Goal: Check status: Check status

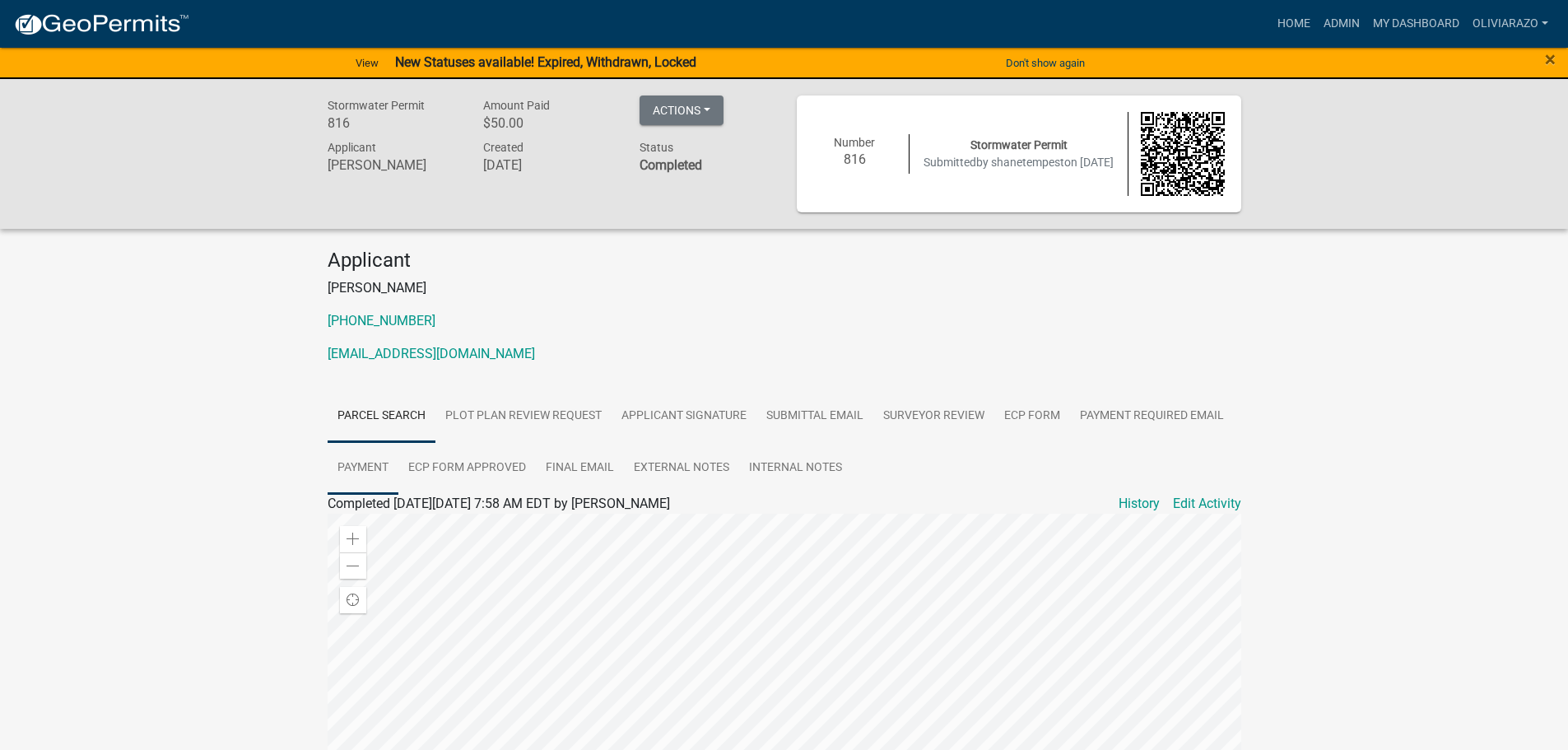
click at [382, 473] on link "Payment" at bounding box center [363, 468] width 71 height 53
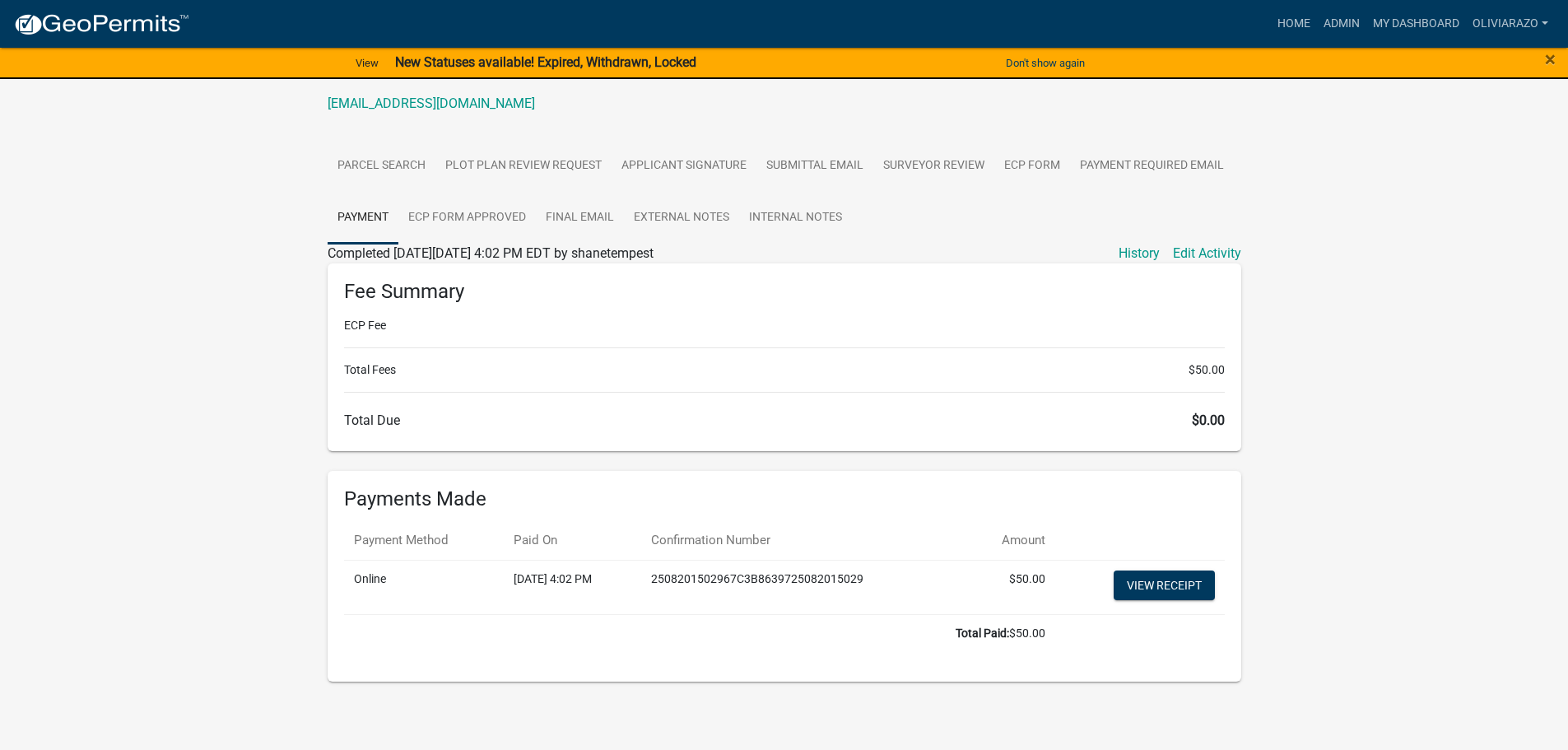
scroll to position [251, 0]
click at [1179, 594] on link "View receipt" at bounding box center [1164, 584] width 101 height 30
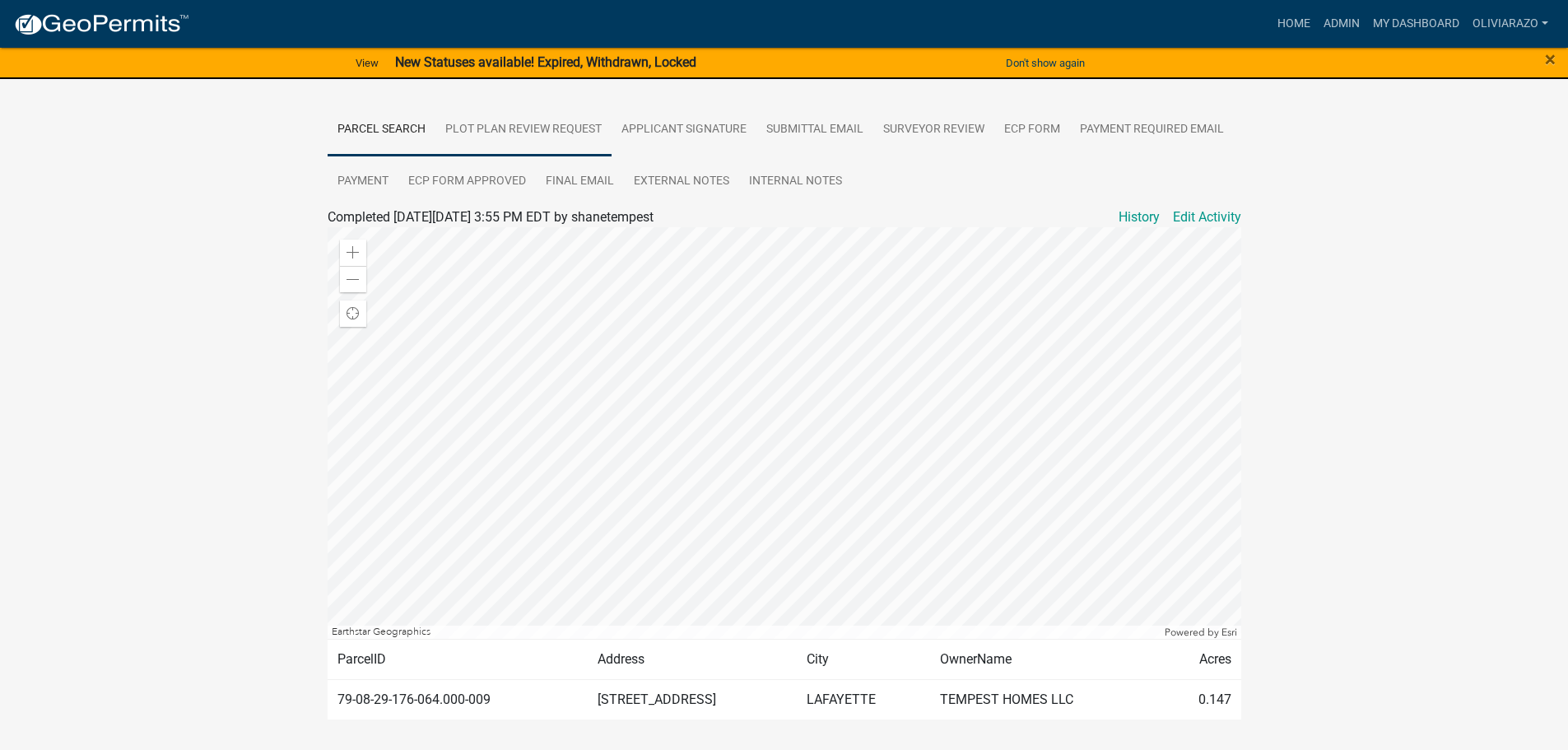
scroll to position [338, 0]
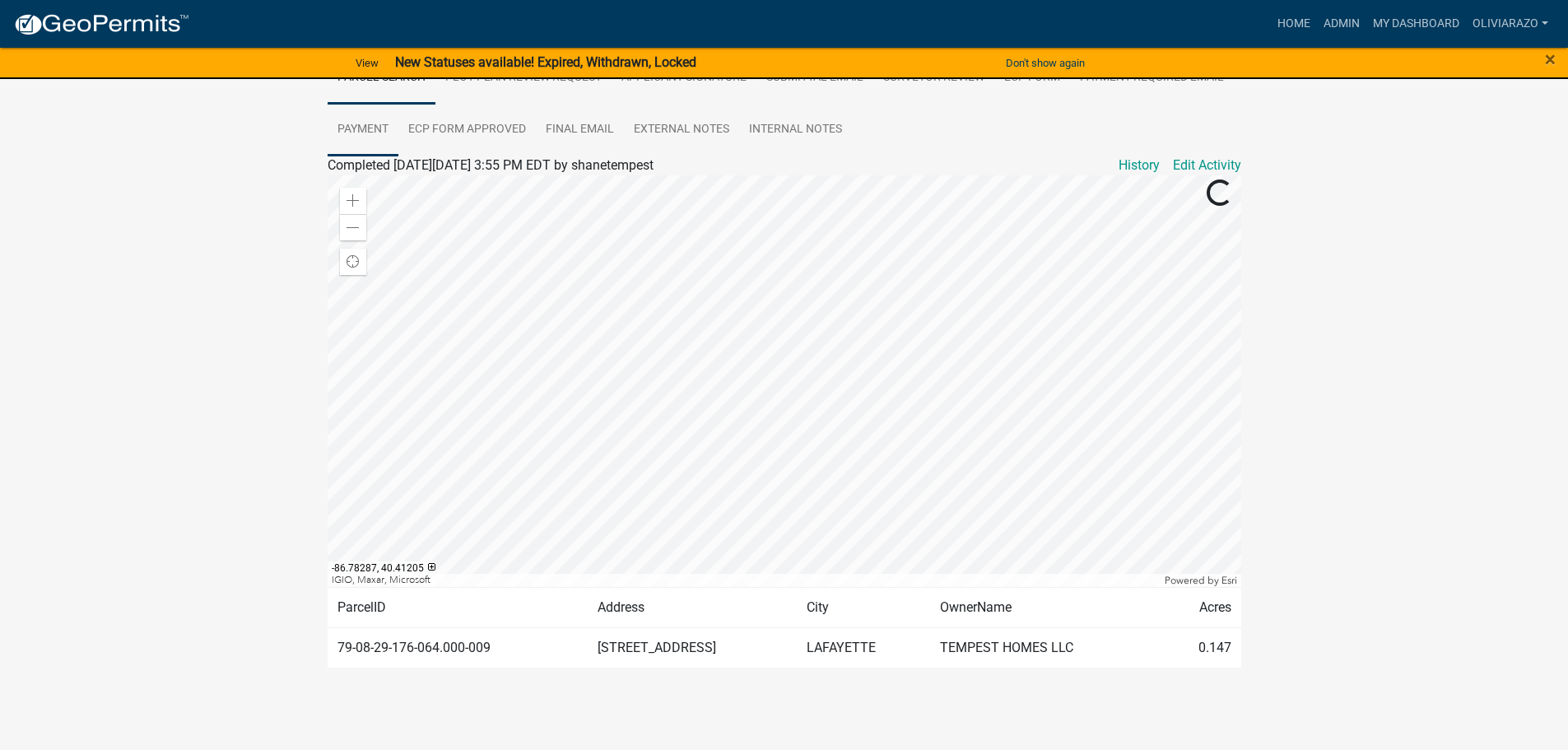
click at [378, 126] on link "Payment" at bounding box center [363, 130] width 71 height 53
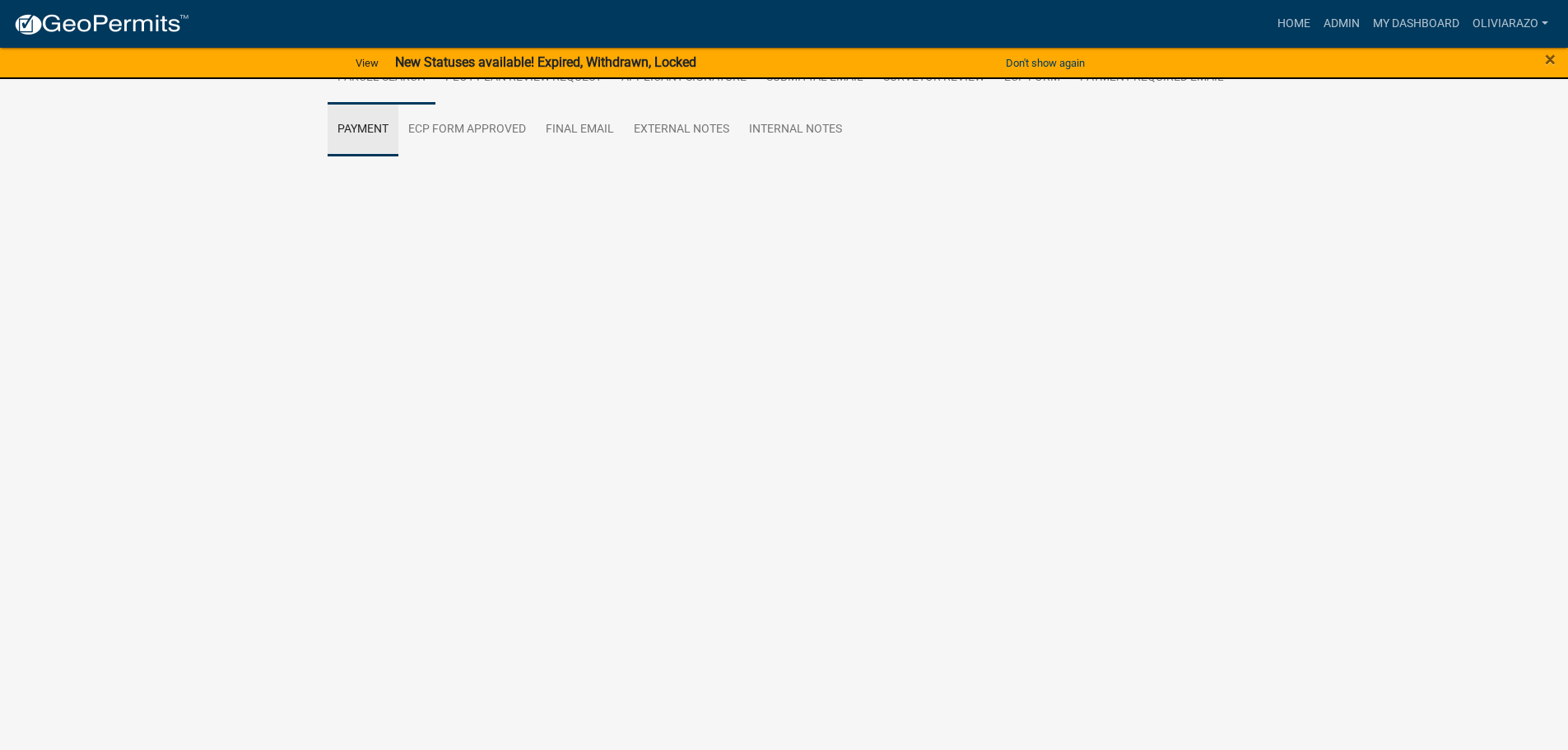
scroll to position [251, 0]
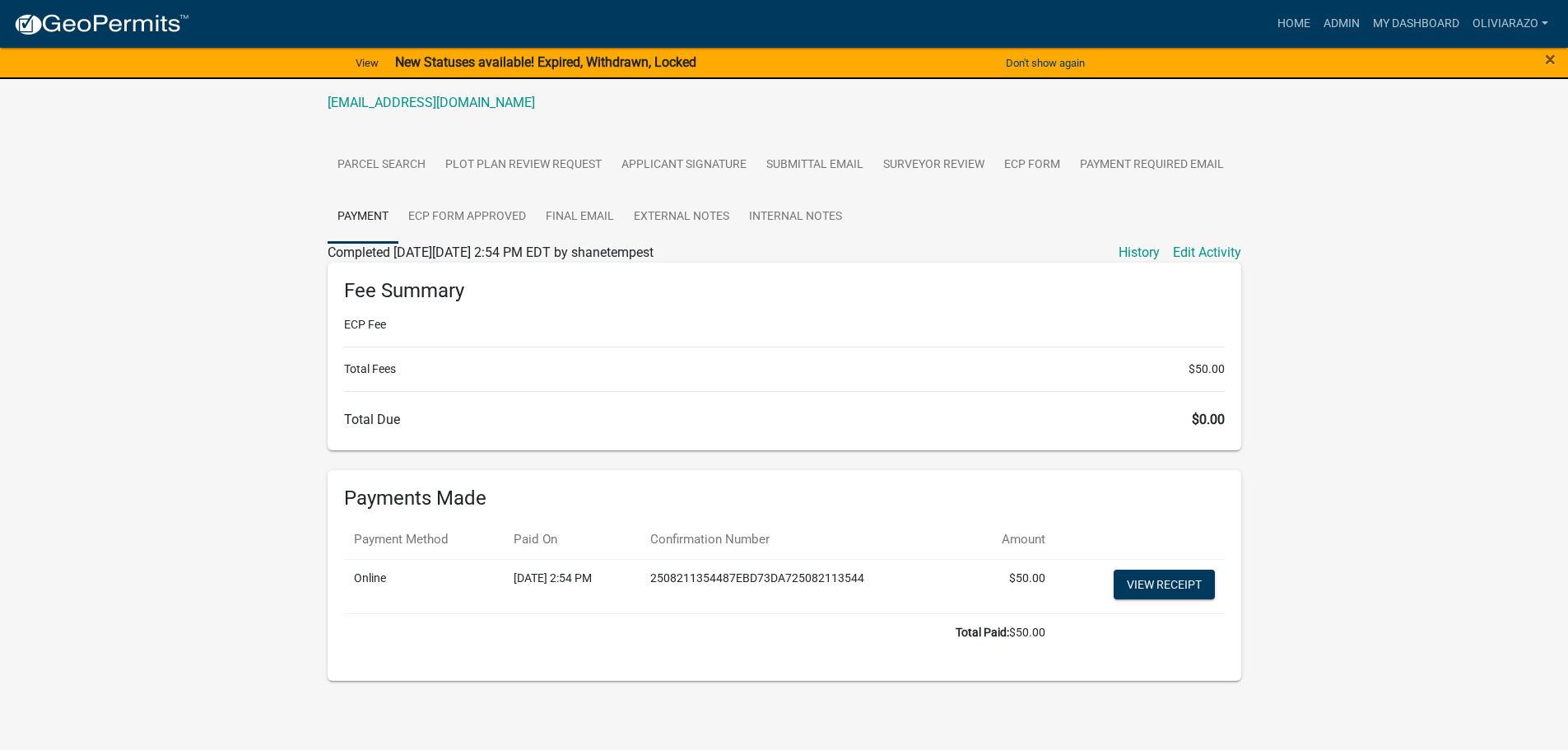
drag, startPoint x: 514, startPoint y: 582, endPoint x: 613, endPoint y: 573, distance: 99.4
click at [601, 577] on td "[DATE] 2:54 PM" at bounding box center [572, 586] width 136 height 55
click at [1124, 577] on link "View receipt" at bounding box center [1164, 584] width 101 height 30
click at [1153, 582] on link "View receipt" at bounding box center [1164, 584] width 101 height 30
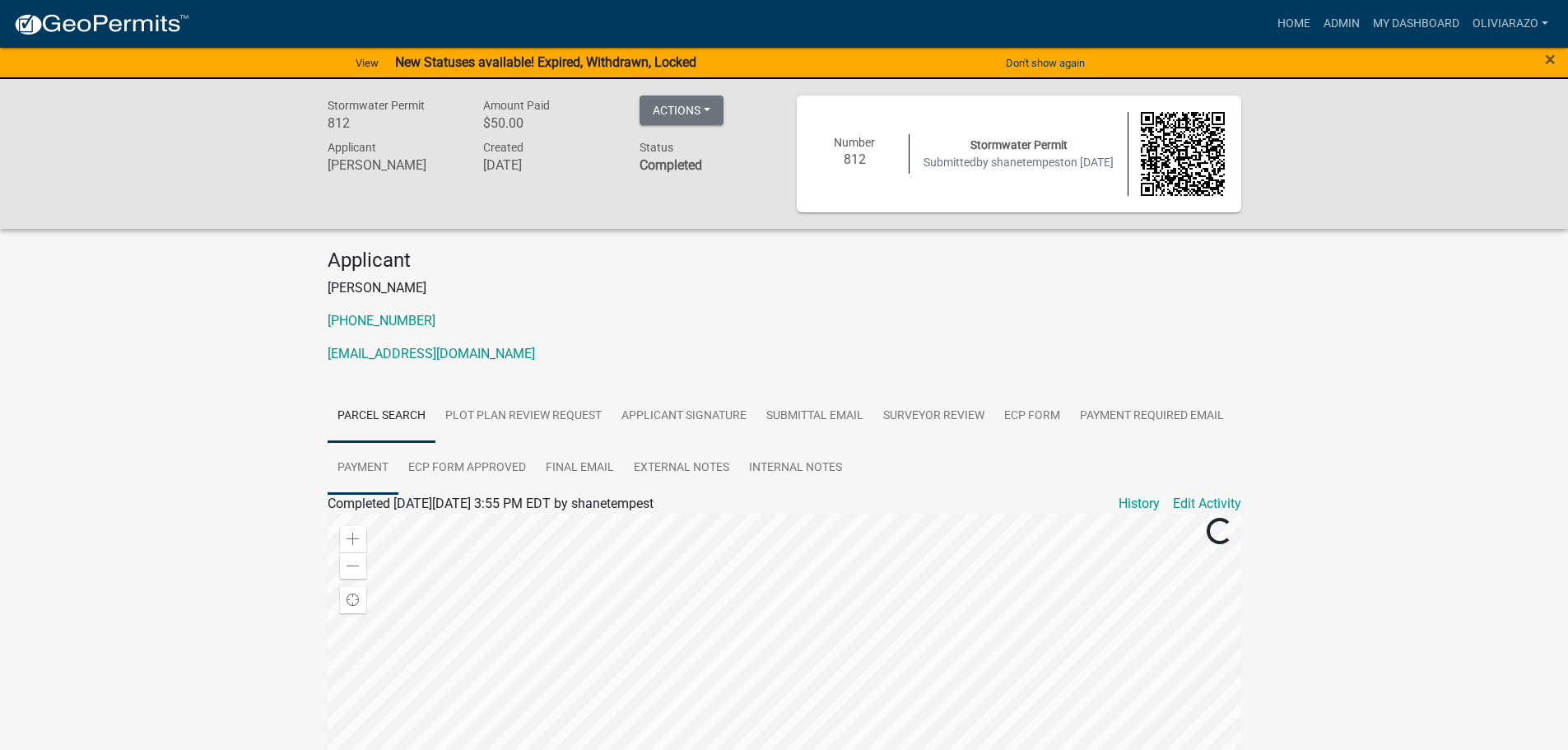
click at [366, 459] on link "Payment" at bounding box center [363, 468] width 71 height 53
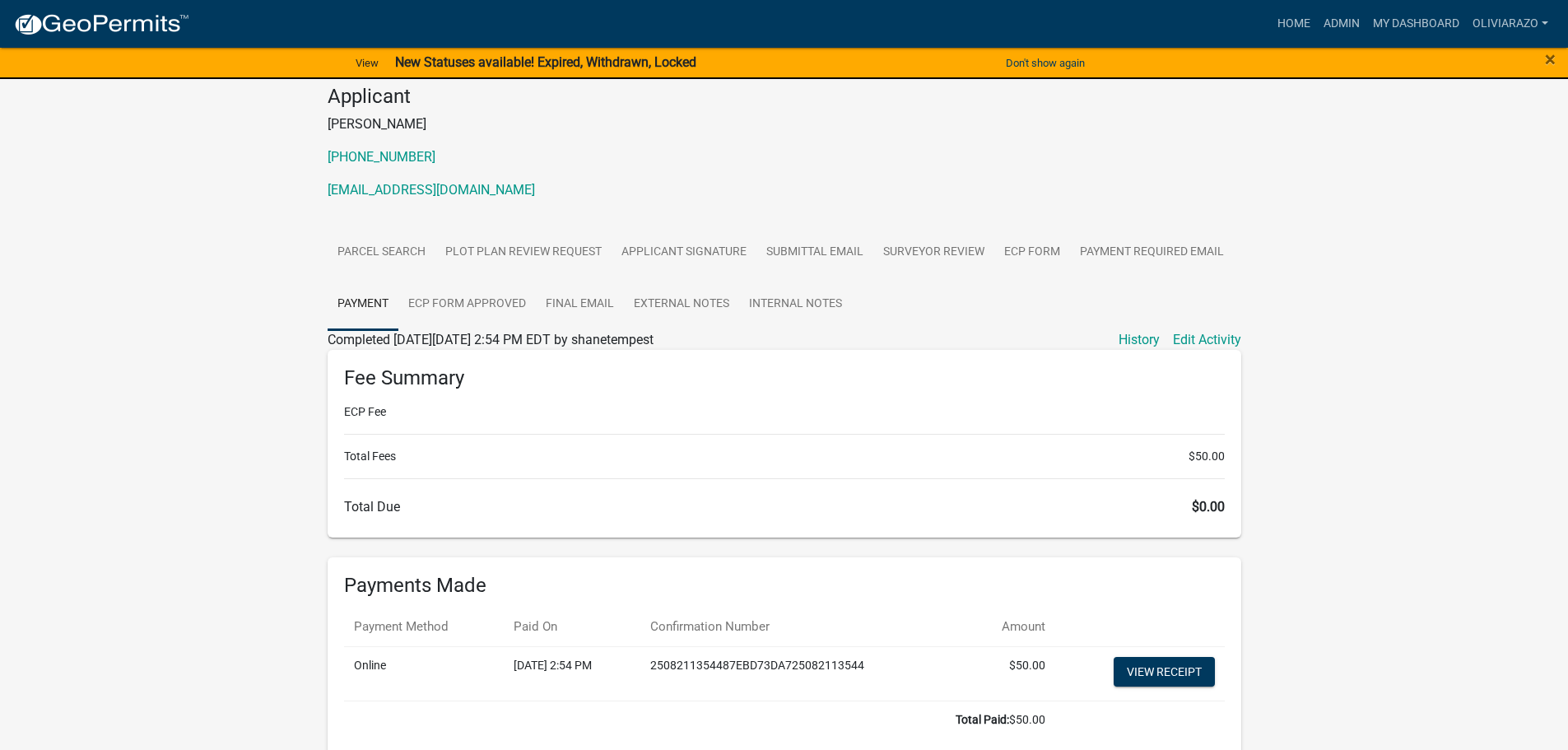
scroll to position [165, 0]
click at [1142, 672] on link "View receipt" at bounding box center [1164, 670] width 101 height 30
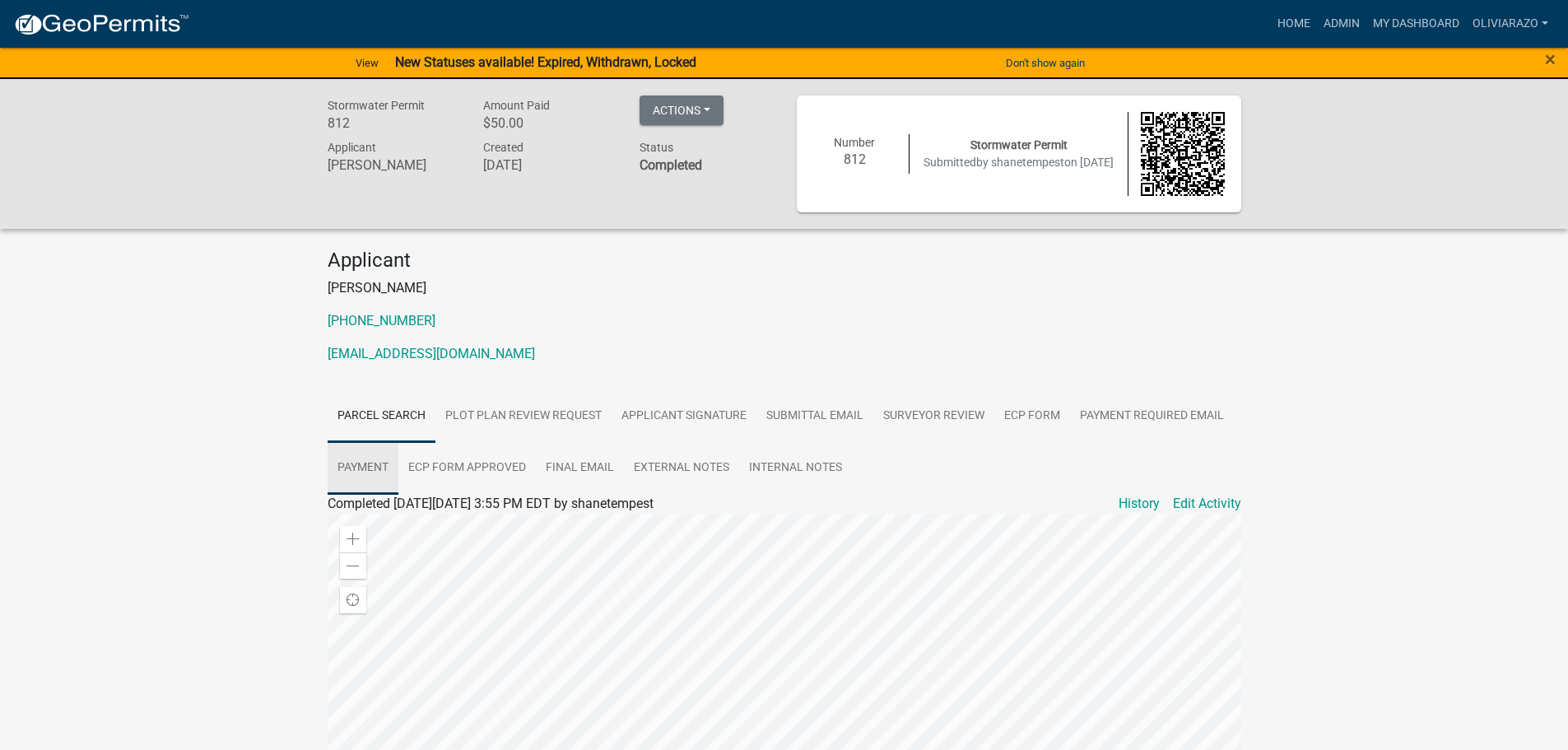
click at [372, 471] on link "Payment" at bounding box center [363, 468] width 71 height 53
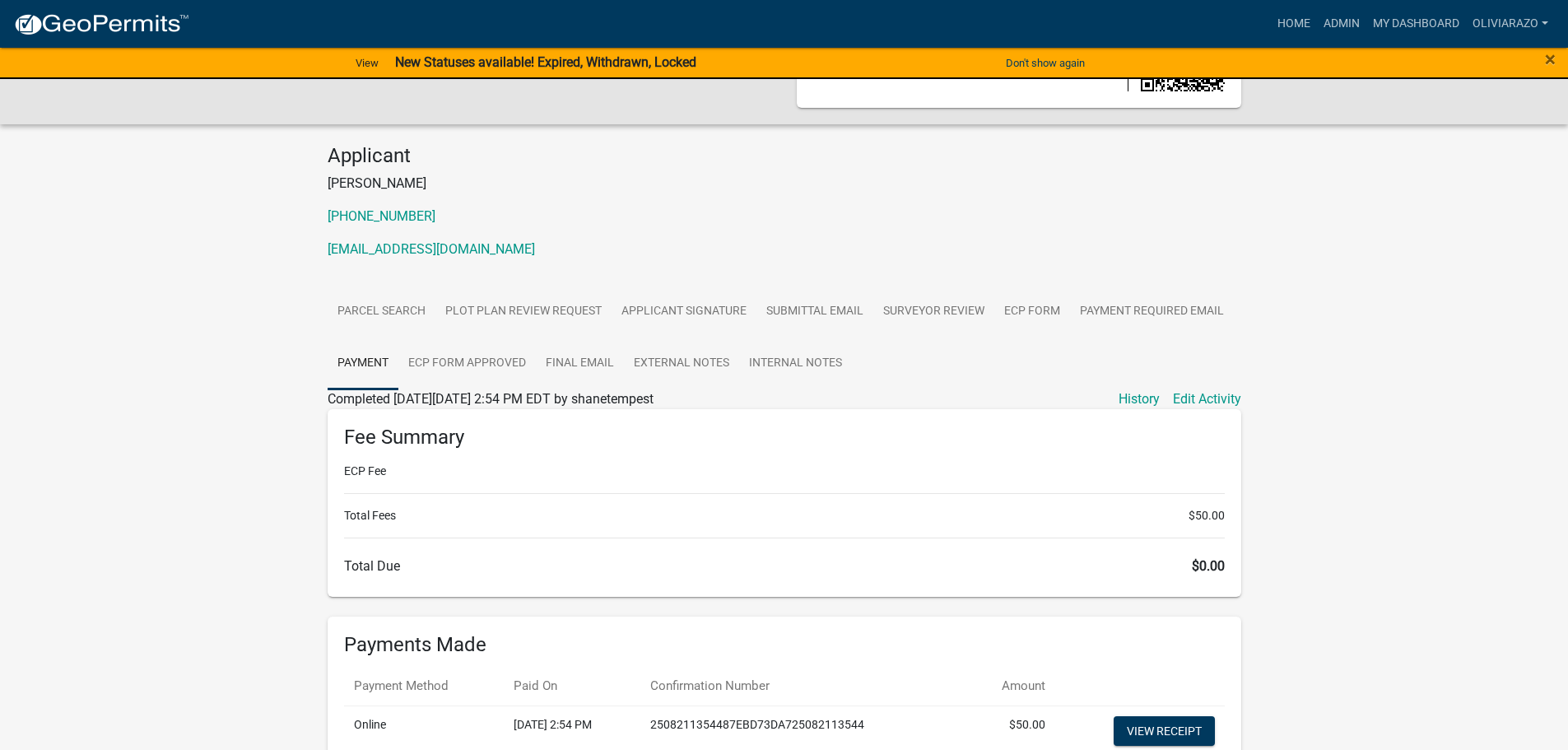
scroll to position [247, 0]
